Goal: Information Seeking & Learning: Learn about a topic

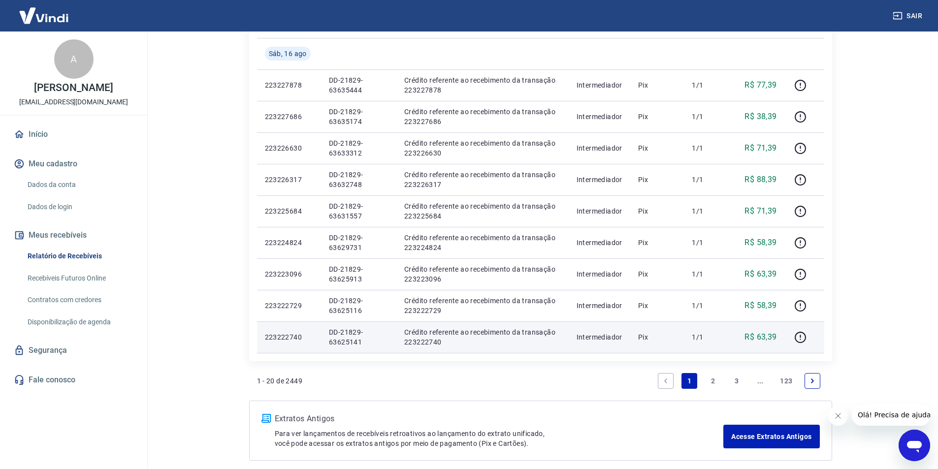
scroll to position [588, 0]
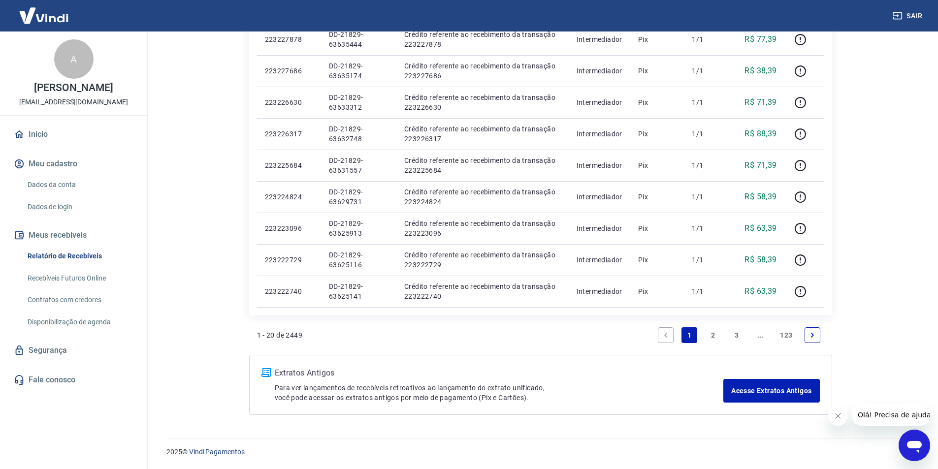
click at [711, 335] on link "2" at bounding box center [713, 336] width 16 height 16
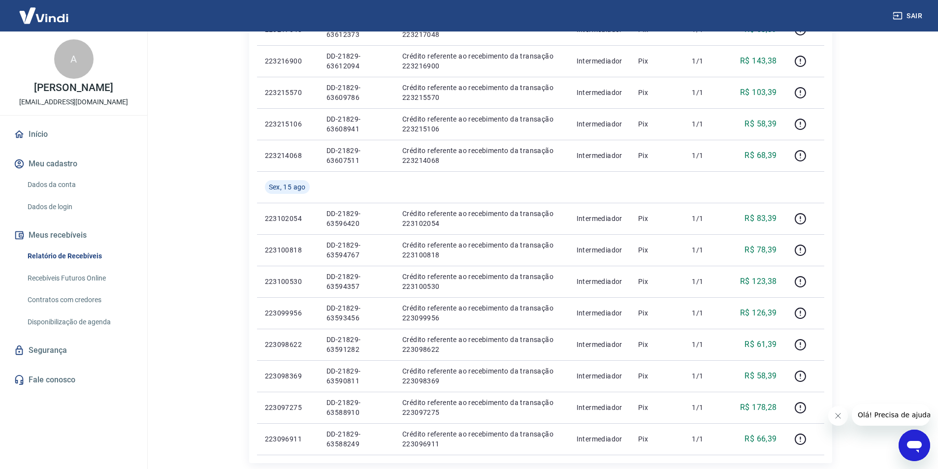
scroll to position [588, 0]
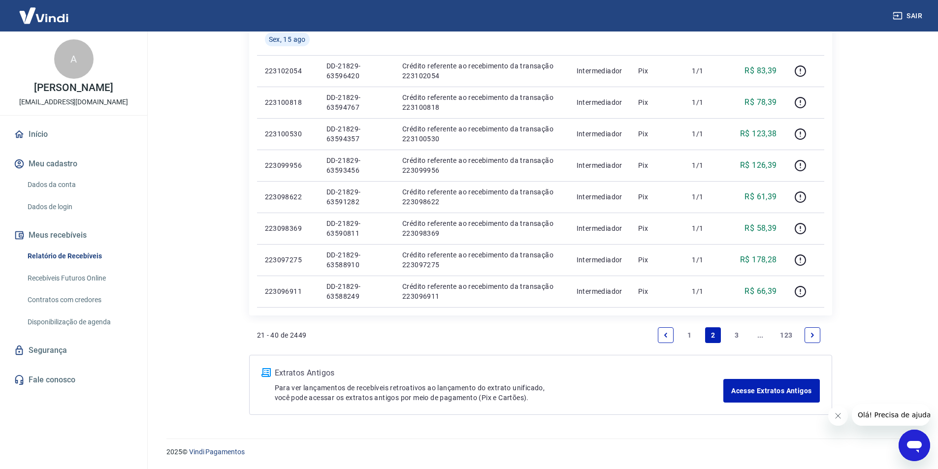
click at [735, 335] on link "3" at bounding box center [737, 336] width 16 height 16
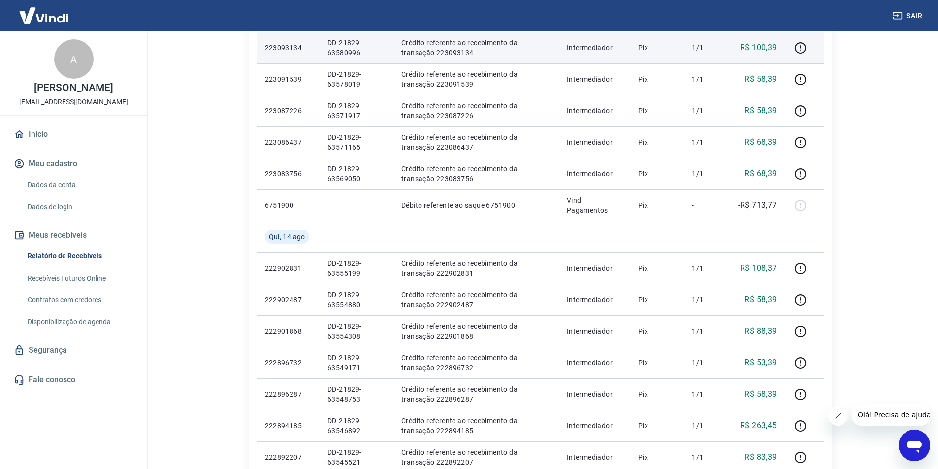
scroll to position [619, 0]
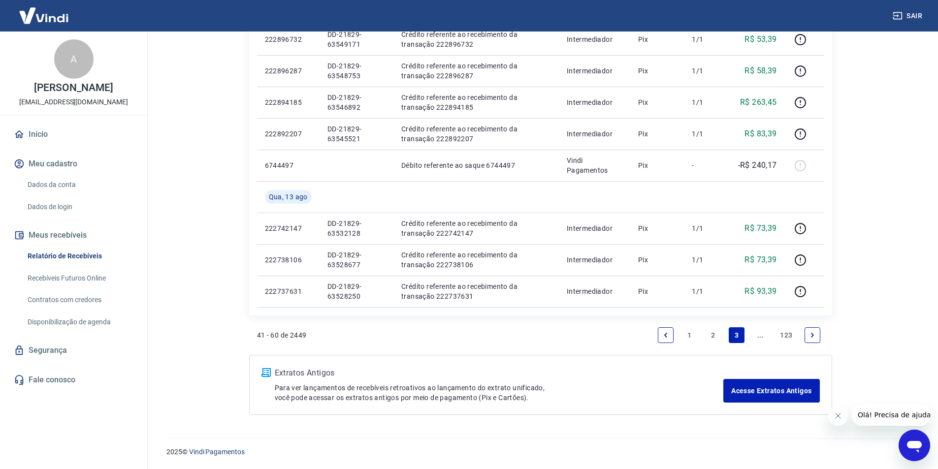
click at [666, 335] on icon "Previous page" at bounding box center [666, 335] width 3 height 4
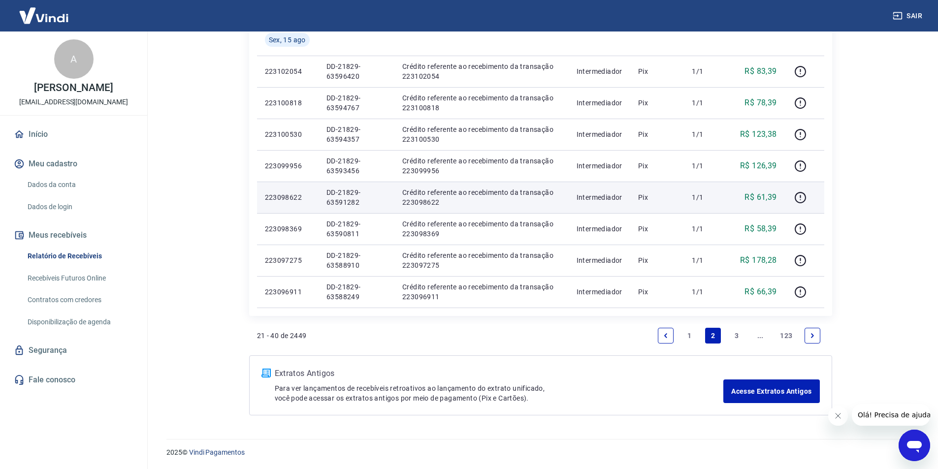
scroll to position [588, 0]
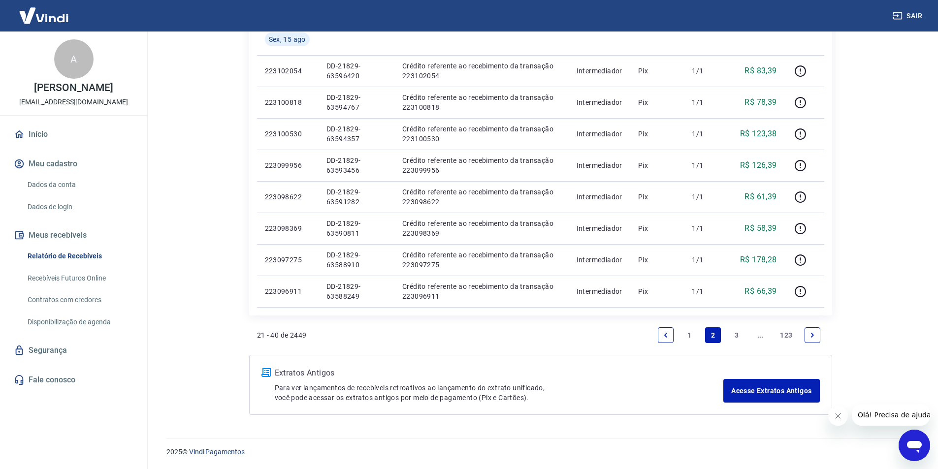
click at [690, 334] on link "1" at bounding box center [690, 336] width 16 height 16
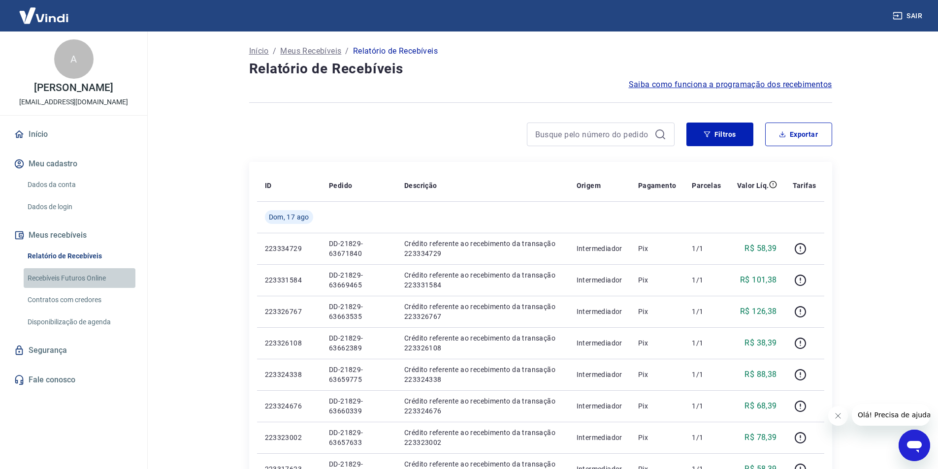
click at [45, 274] on link "Recebíveis Futuros Online" at bounding box center [80, 278] width 112 height 20
click at [909, 441] on icon "Abrir janela de mensagens" at bounding box center [915, 446] width 18 height 18
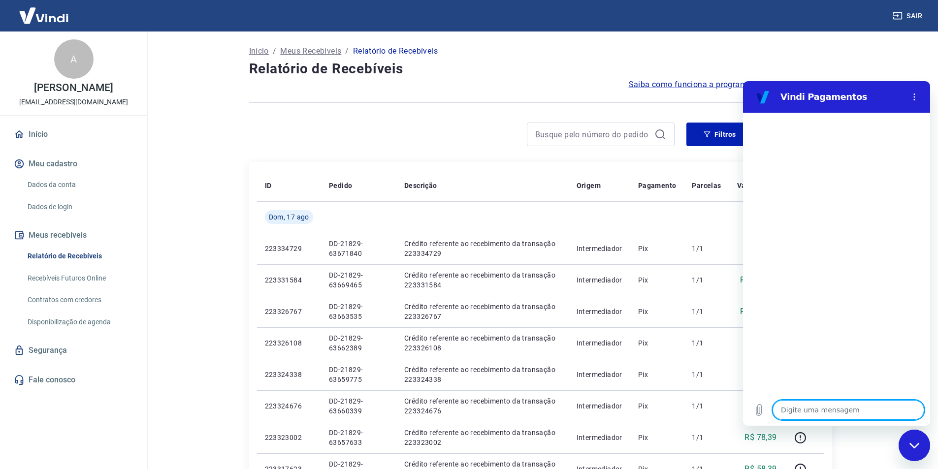
type textarea "o"
type textarea "x"
type textarea "oi"
type textarea "x"
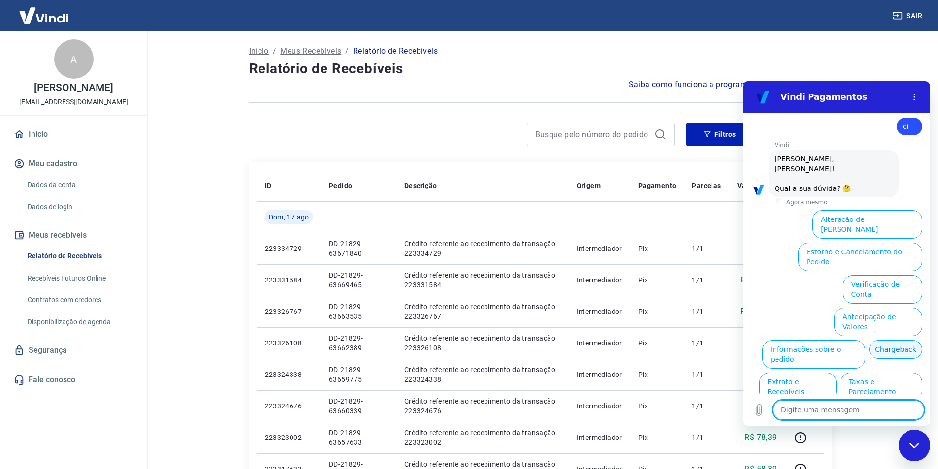
scroll to position [23, 0]
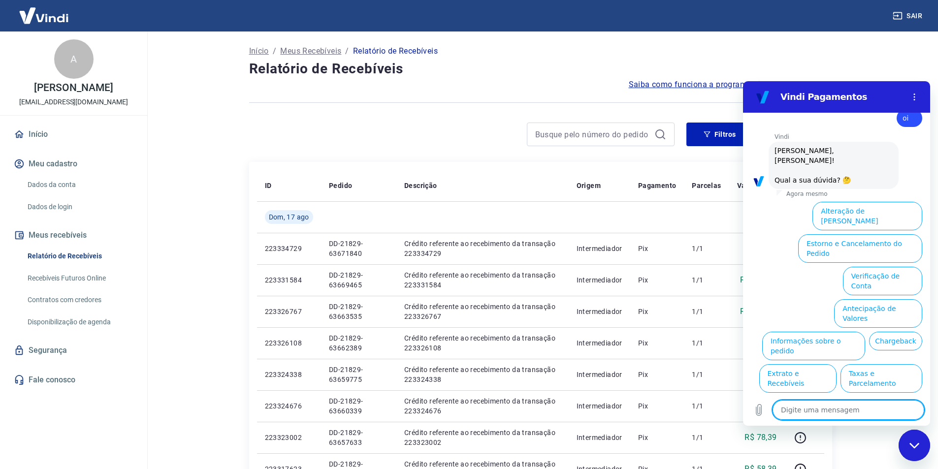
type textarea "a"
type textarea "x"
type textarea "at"
type textarea "x"
type textarea "ate"
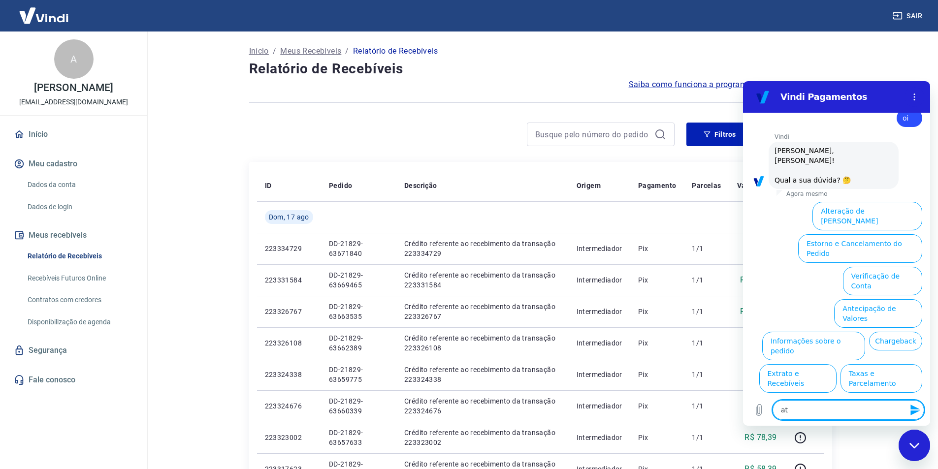
type textarea "x"
type textarea "atew"
type textarea "x"
type textarea "atewn"
type textarea "x"
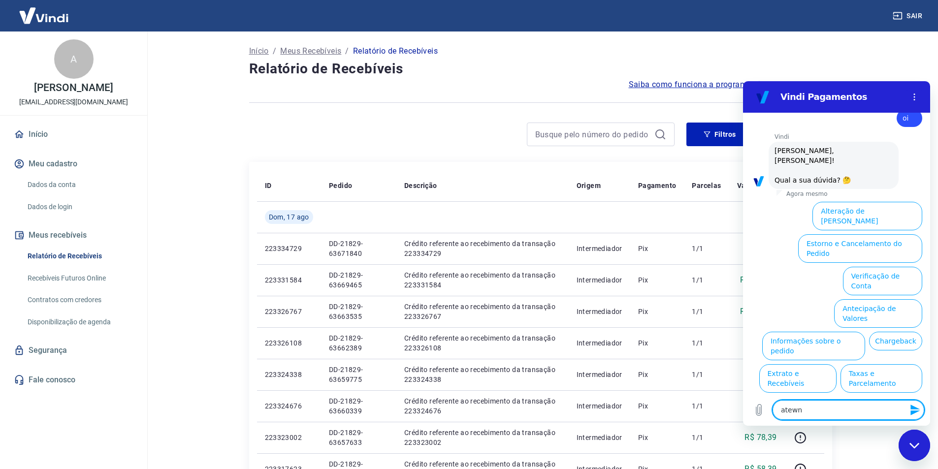
type textarea "atewnd"
type textarea "x"
type textarea "atewndi"
type textarea "x"
type textarea "atewndim"
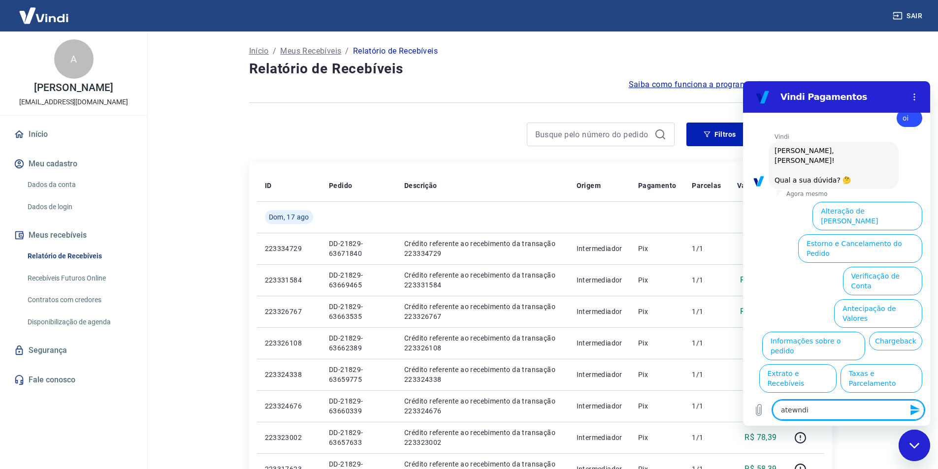
type textarea "x"
type textarea "atewndime"
type textarea "x"
type textarea "atewndimen"
type textarea "x"
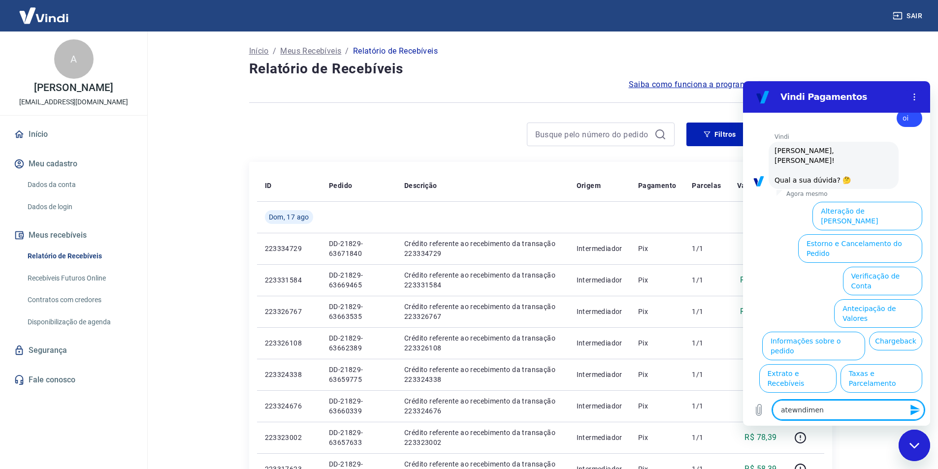
type textarea "atewndiment"
type textarea "x"
type textarea "atewndimento"
type textarea "x"
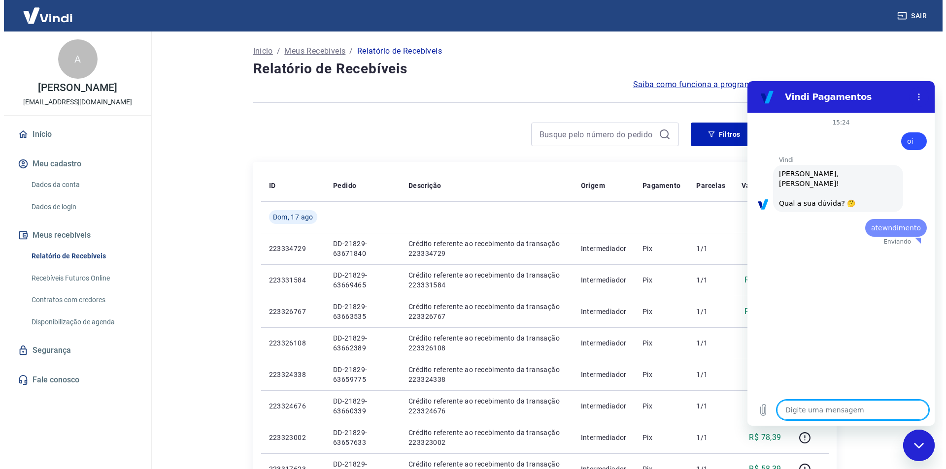
scroll to position [0, 0]
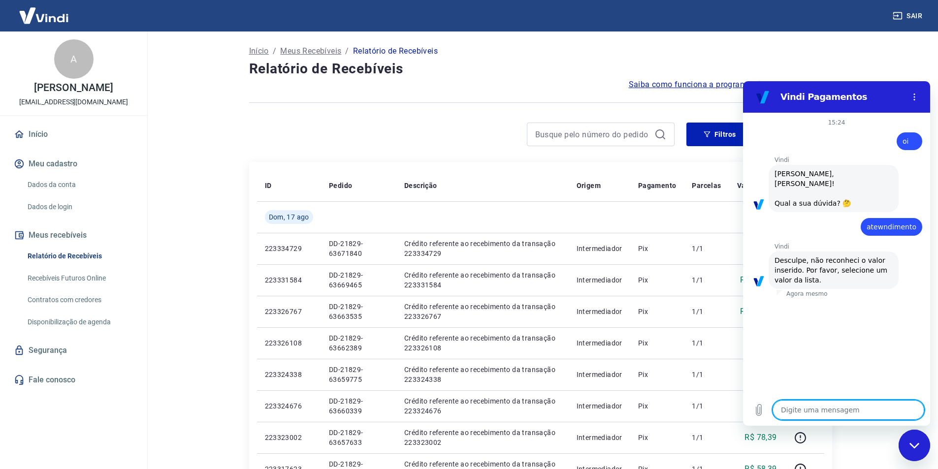
type textarea "x"
type textarea "h"
type textarea "x"
type textarea "hu"
type textarea "x"
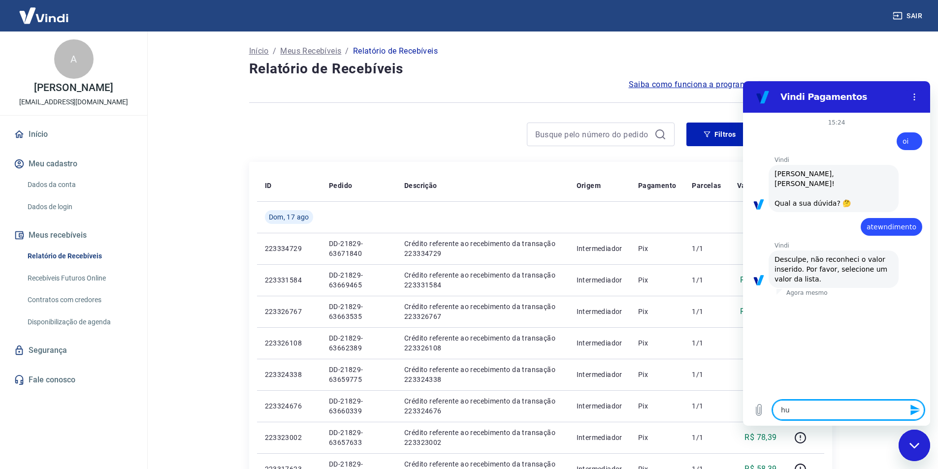
type textarea "hum"
type textarea "x"
type textarea "huma"
type textarea "x"
type textarea "human"
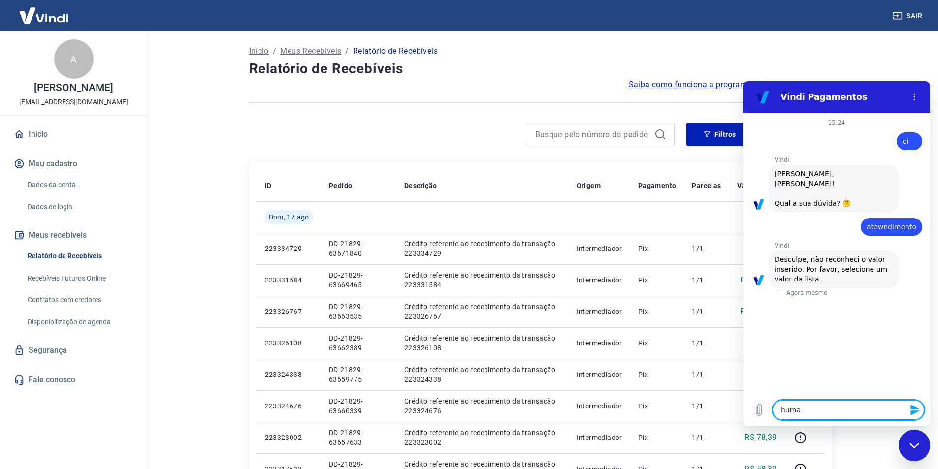
type textarea "x"
type textarea "humano"
type textarea "x"
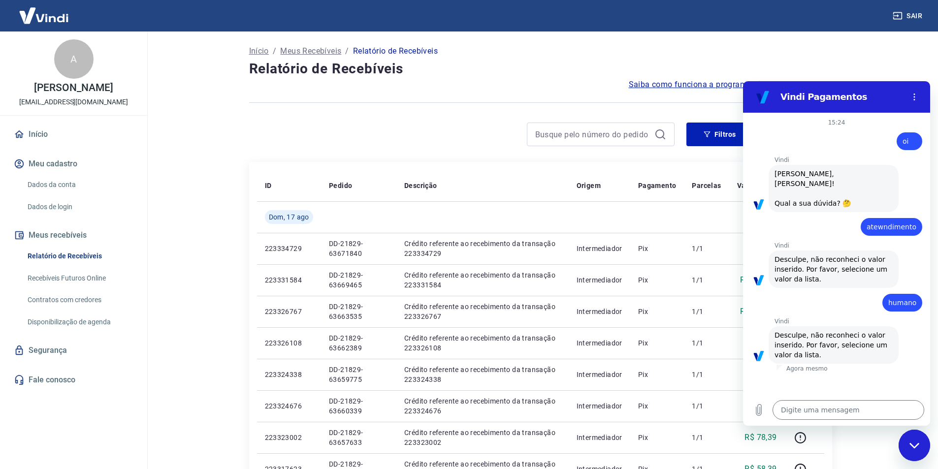
click at [58, 376] on link "Fale conosco" at bounding box center [74, 380] width 124 height 22
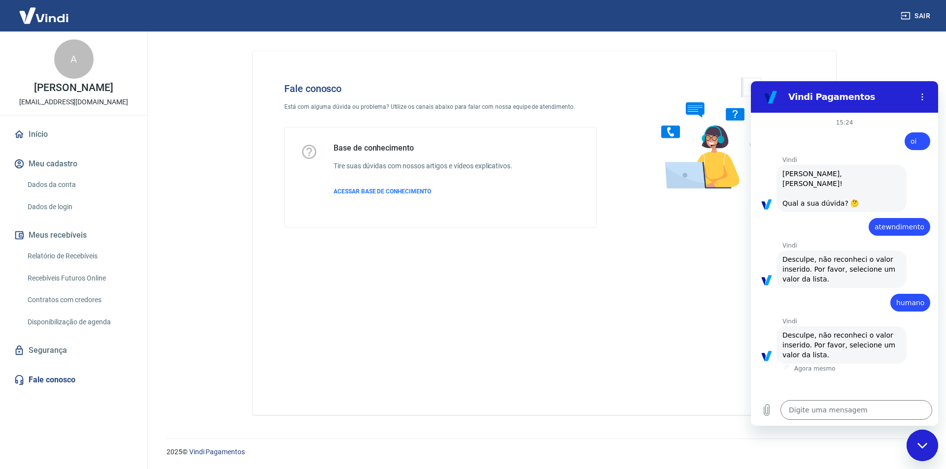
click at [374, 187] on div "Base de conhecimento Tire suas dúvidas com nossos artigos e vídeos explicativos…" at bounding box center [423, 177] width 179 height 68
click at [373, 191] on span "ACESSAR BASE DE CONHECIMENTO" at bounding box center [383, 191] width 98 height 7
type textarea "x"
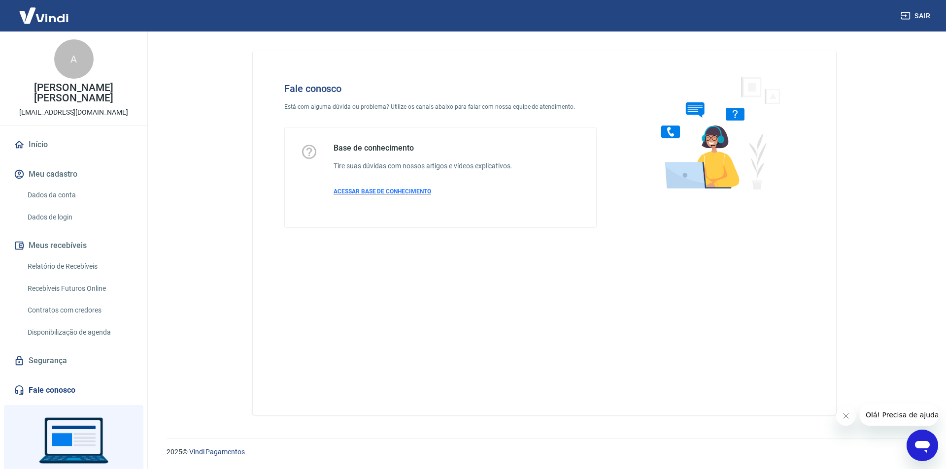
click at [399, 189] on span "ACESSAR BASE DE CONHECIMENTO" at bounding box center [383, 191] width 98 height 7
